Goal: Transaction & Acquisition: Purchase product/service

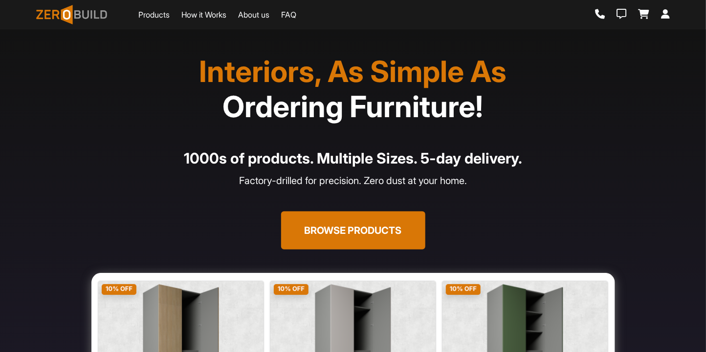
click at [165, 21] on div "Products How it Works About us FAQ" at bounding box center [166, 14] width 260 height 24
click at [164, 16] on link "Products" at bounding box center [153, 15] width 31 height 12
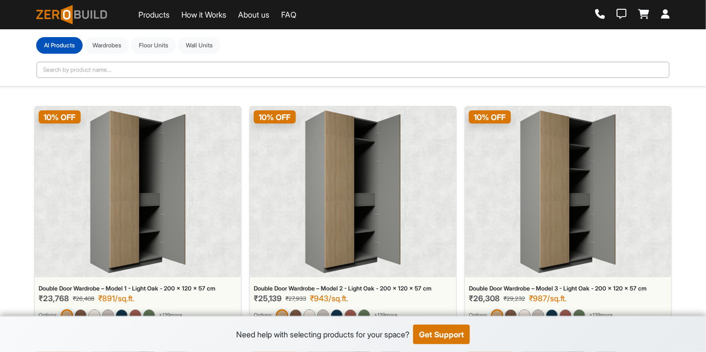
click at [181, 198] on img at bounding box center [138, 191] width 96 height 163
